Goal: Task Accomplishment & Management: Manage account settings

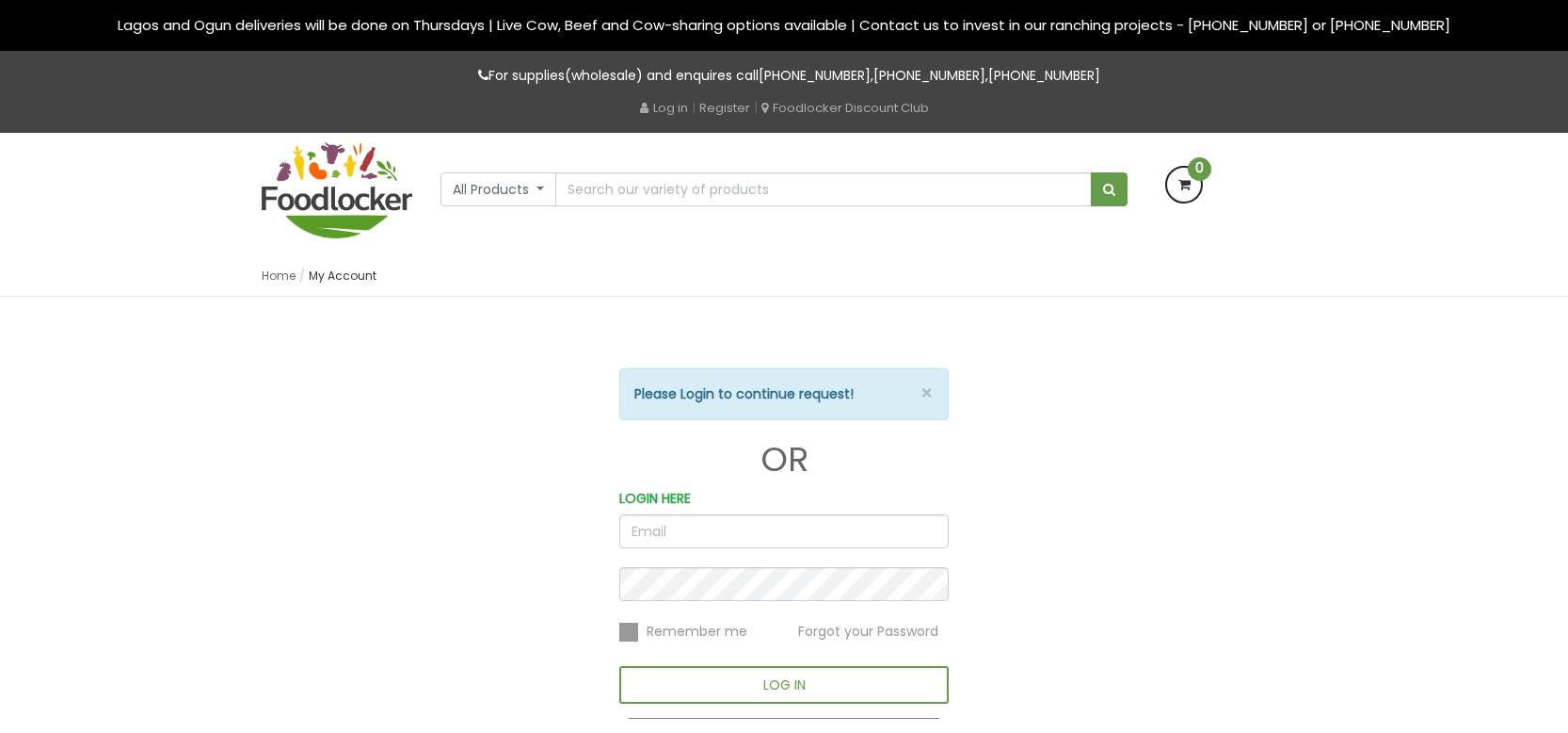
type input "[PERSON_NAME][EMAIL_ADDRESS][DOMAIN_NAME]"
click at [638, 558] on form "× Please Login to continue request! OR LOGIN HERE [PERSON_NAME][EMAIL_ADDRESS][…" at bounding box center [784, 561] width 329 height 387
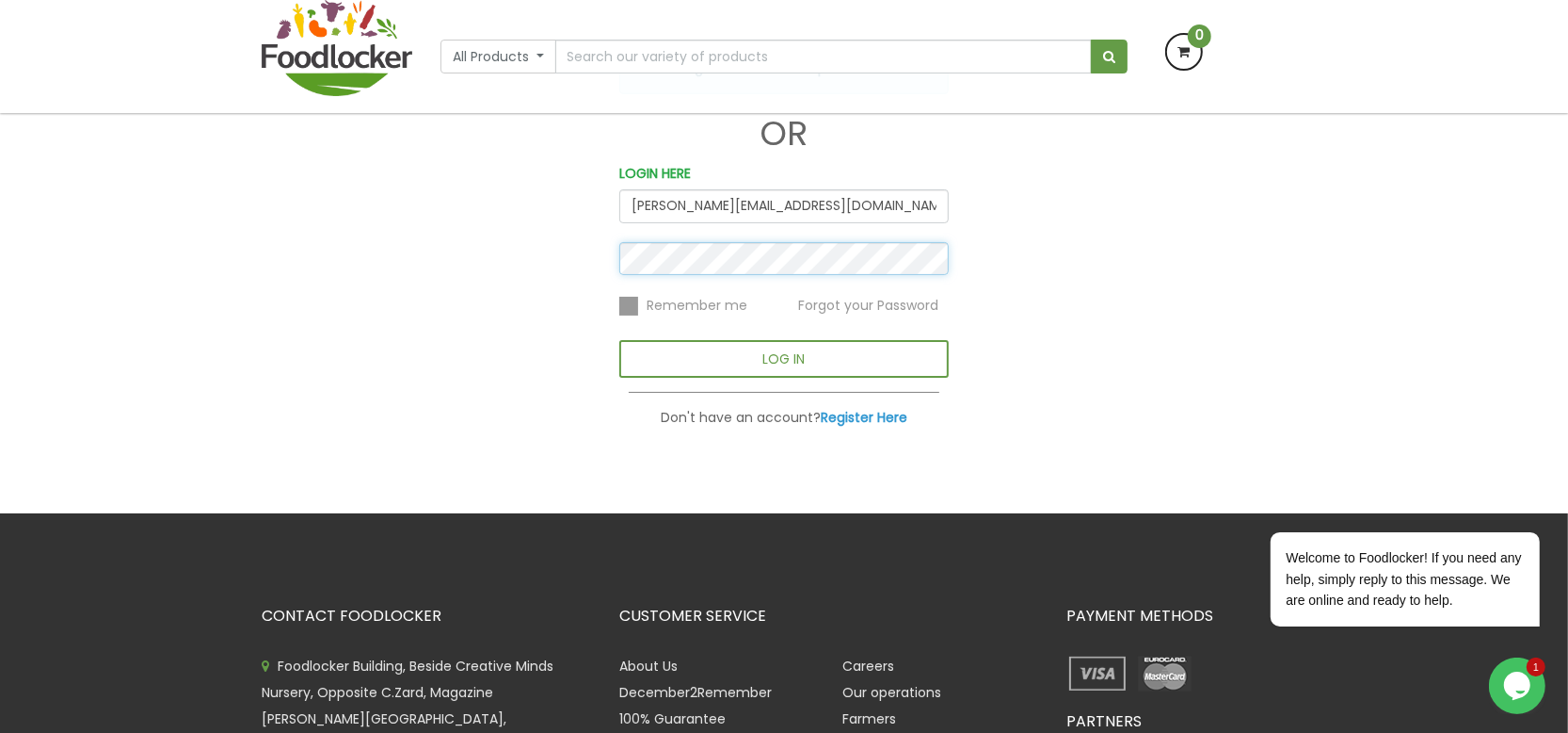
scroll to position [236, 0]
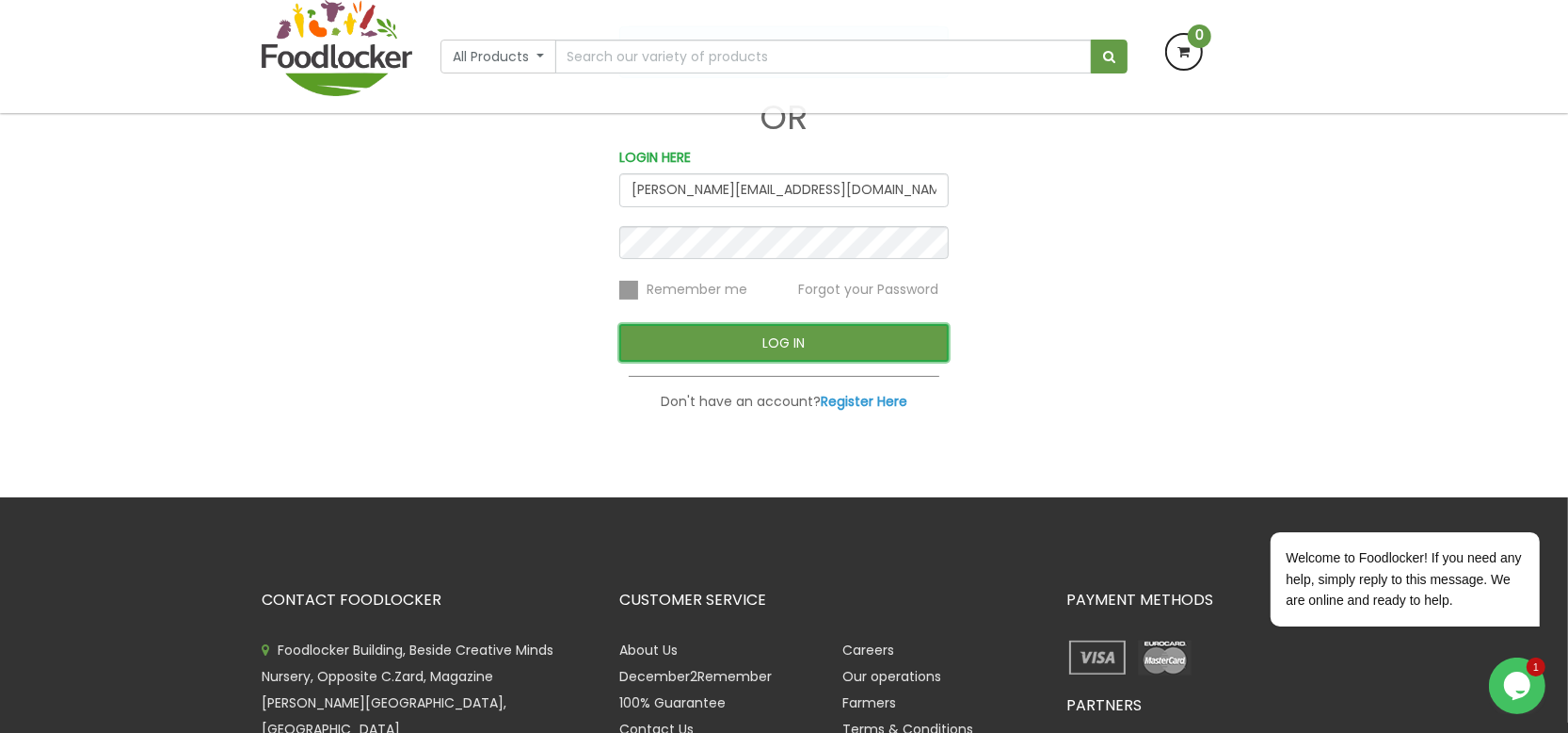
click at [733, 333] on button "LOG IN" at bounding box center [784, 342] width 329 height 37
